Goal: Browse casually: Explore the website without a specific task or goal

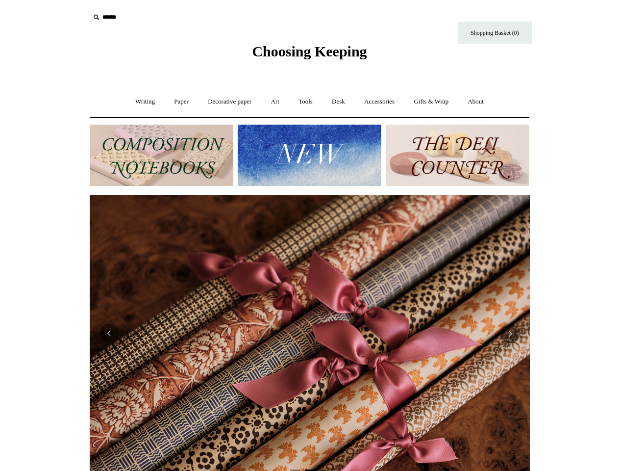
scroll to position [0, 440]
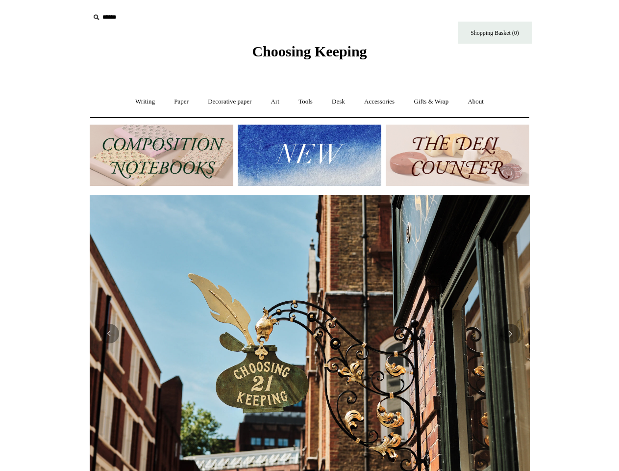
click at [310, 235] on img at bounding box center [310, 333] width 440 height 276
click at [150, 17] on input "text" at bounding box center [150, 17] width 121 height 18
click at [309, 155] on img at bounding box center [310, 155] width 144 height 61
click at [310, 329] on img at bounding box center [310, 333] width 440 height 276
click at [45, 329] on html "Menu Choosing Keeping * Shipping Information Shopping Basket (0) * ⤺ + +" at bounding box center [309, 412] width 619 height 825
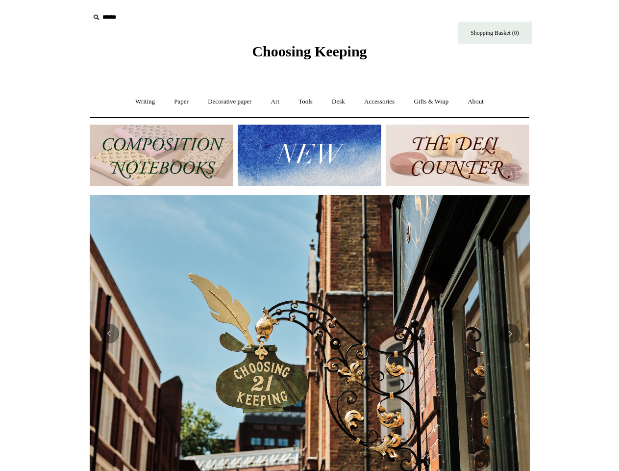
click at [45, 318] on html "Menu Choosing Keeping * Shipping Information Shopping Basket (0) * ⤺ + +" at bounding box center [309, 412] width 619 height 825
click at [310, 333] on img at bounding box center [310, 333] width 440 height 276
click at [109, 333] on button "Previous" at bounding box center [110, 334] width 20 height 20
click at [510, 333] on button "Next" at bounding box center [510, 334] width 20 height 20
